Goal: Information Seeking & Learning: Understand process/instructions

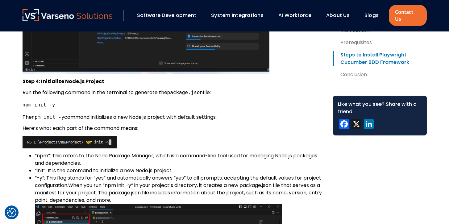
scroll to position [977, 0]
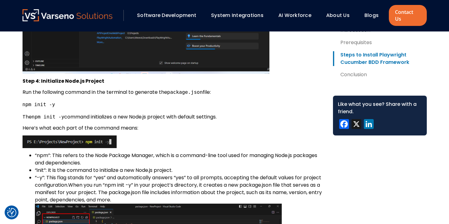
click at [59, 101] on pre "npm init -y" at bounding box center [173, 104] width 300 height 7
drag, startPoint x: 59, startPoint y: 99, endPoint x: 23, endPoint y: 98, distance: 35.5
click at [23, 101] on pre "npm init -y" at bounding box center [173, 104] width 300 height 7
copy div "npm init -y"
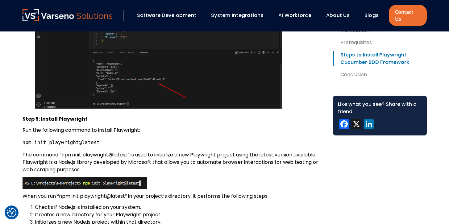
scroll to position [1200, 0]
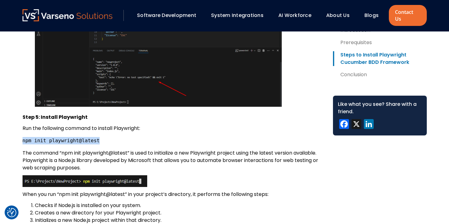
drag, startPoint x: 109, startPoint y: 134, endPoint x: 22, endPoint y: 135, distance: 86.7
click at [23, 137] on pre "npm init playwright@latest" at bounding box center [173, 140] width 300 height 7
copy code "npm init playwright@latest"
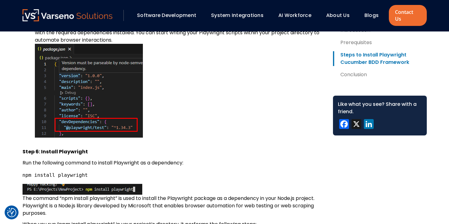
scroll to position [1795, 0]
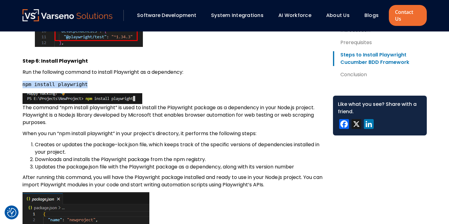
drag, startPoint x: 100, startPoint y: 80, endPoint x: 23, endPoint y: 81, distance: 76.5
click at [23, 81] on pre "npm install playwright" at bounding box center [173, 84] width 300 height 7
copy code "npm install playwright"
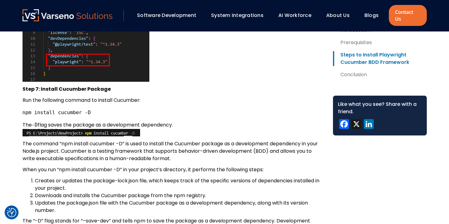
scroll to position [2029, 0]
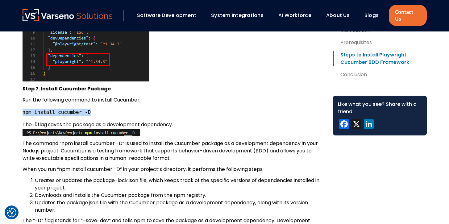
drag, startPoint x: 95, startPoint y: 104, endPoint x: 23, endPoint y: 104, distance: 71.9
click at [23, 109] on pre "npm install cucumber -D" at bounding box center [173, 112] width 300 height 7
copy code "npm install cucumber -D"
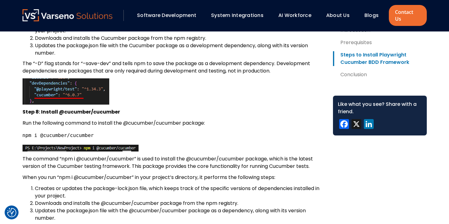
scroll to position [2193, 0]
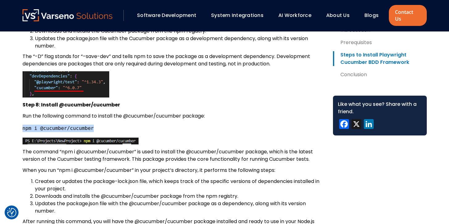
drag, startPoint x: 111, startPoint y: 124, endPoint x: 23, endPoint y: 125, distance: 87.6
click at [23, 125] on pre "npm i @cucumber/cucumber" at bounding box center [173, 128] width 300 height 7
copy code "npm i @cucumber/cucumber"
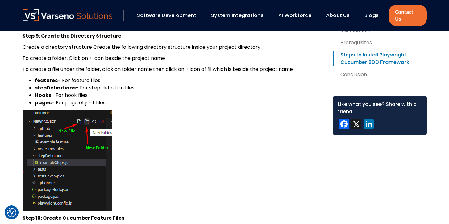
scroll to position [2541, 0]
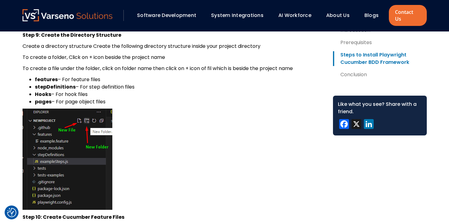
click at [237, 158] on p at bounding box center [173, 159] width 300 height 101
click at [255, 148] on p at bounding box center [173, 159] width 300 height 101
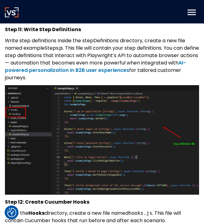
scroll to position [3020, 0]
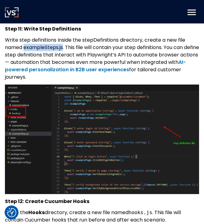
drag, startPoint x: 64, startPoint y: 67, endPoint x: 24, endPoint y: 69, distance: 40.1
click at [24, 69] on p "Write step definitions Inside the stepDefinitions directory, create a new file …" at bounding box center [102, 58] width 194 height 44
copy p "exampleSteps.js"
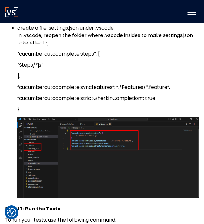
scroll to position [4066, 0]
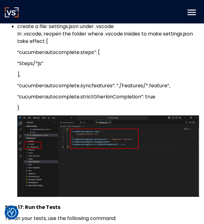
click at [40, 78] on p "]," at bounding box center [108, 74] width 182 height 7
drag, startPoint x: 36, startPoint y: 92, endPoint x: 31, endPoint y: 94, distance: 6.0
click at [36, 78] on p "]," at bounding box center [108, 74] width 182 height 7
click at [27, 78] on p "]," at bounding box center [108, 74] width 182 height 7
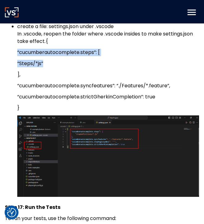
drag, startPoint x: 51, startPoint y: 85, endPoint x: 10, endPoint y: 74, distance: 42.4
click at [10, 74] on ul "create a folder: .vscode under the project folder (don’t create in any other su…" at bounding box center [102, 104] width 194 height 192
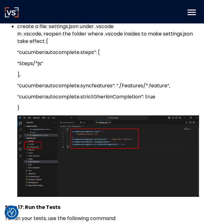
click at [21, 78] on p "]," at bounding box center [108, 74] width 182 height 7
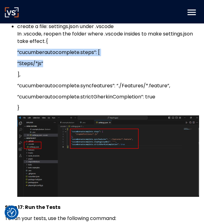
drag, startPoint x: 54, startPoint y: 86, endPoint x: 8, endPoint y: 73, distance: 48.1
click at [8, 73] on ul "create a folder: .vscode under the project folder (don’t create in any other su…" at bounding box center [102, 104] width 194 height 192
copy li "“cucumberautocomplete.steps”: [ “Steps/*js”"
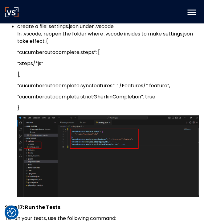
click at [29, 89] on li "create a file: settings.json under .vscode In .vscode, reopen the folder where …" at bounding box center [108, 110] width 182 height 174
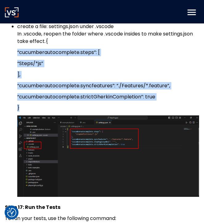
drag, startPoint x: 22, startPoint y: 128, endPoint x: 45, endPoint y: 62, distance: 70.1
click at [45, 62] on li "create a file: settings.json under .vscode In .vscode, reopen the folder where …" at bounding box center [108, 110] width 182 height 174
copy li "{ “cucumberautocomplete.steps”: [ “Steps/*js” ], “cucumberautocomplete.syncfeat…"
click at [121, 123] on li "create a file: settings.json under .vscode In .vscode, reopen the folder where …" at bounding box center [108, 110] width 182 height 174
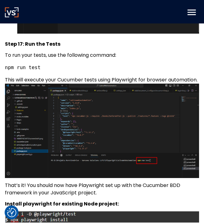
scroll to position [4230, 0]
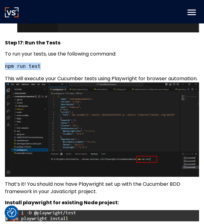
drag, startPoint x: 47, startPoint y: 84, endPoint x: 5, endPoint y: 84, distance: 42.6
click at [5, 70] on pre "npm run test" at bounding box center [102, 66] width 194 height 7
copy code "npm run test"
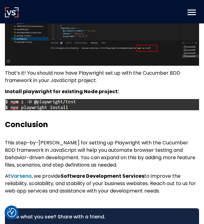
scroll to position [4341, 0]
click at [82, 111] on img at bounding box center [102, 105] width 194 height 12
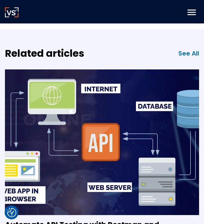
scroll to position [4188, 0]
